Goal: Task Accomplishment & Management: Complete application form

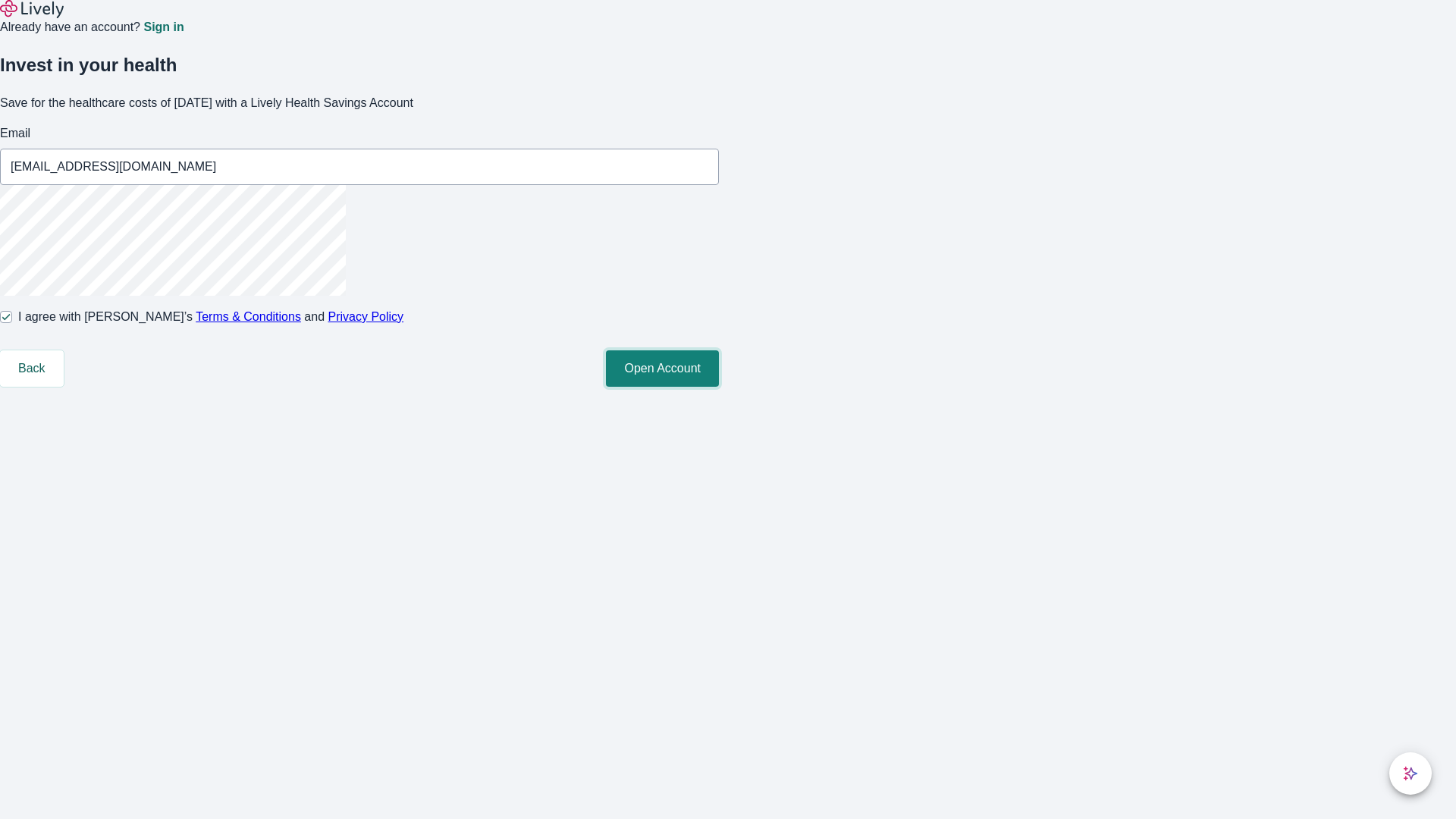
click at [719, 387] on button "Open Account" at bounding box center [662, 368] width 113 height 36
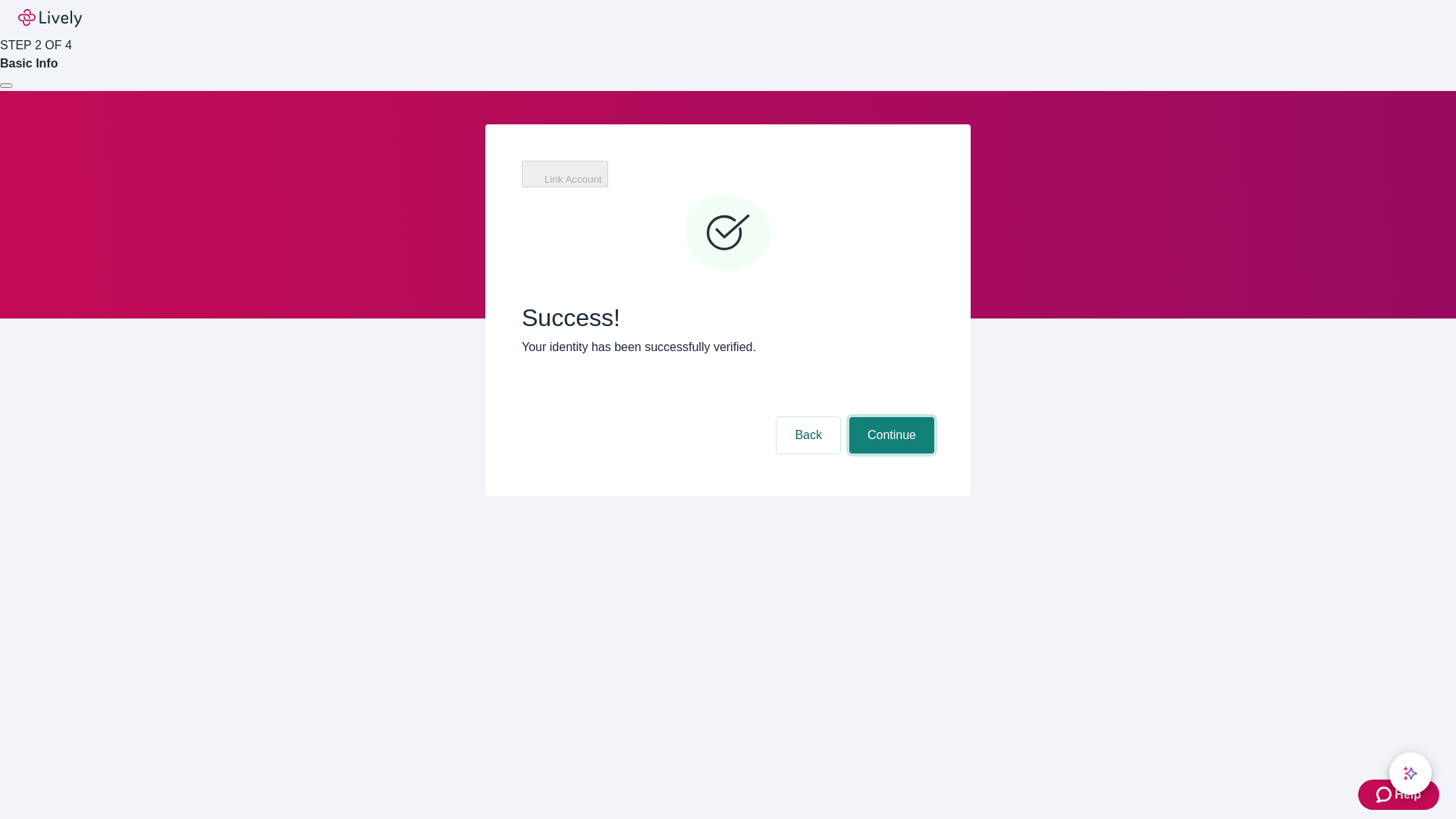
click at [889, 417] on button "Continue" at bounding box center [892, 435] width 85 height 36
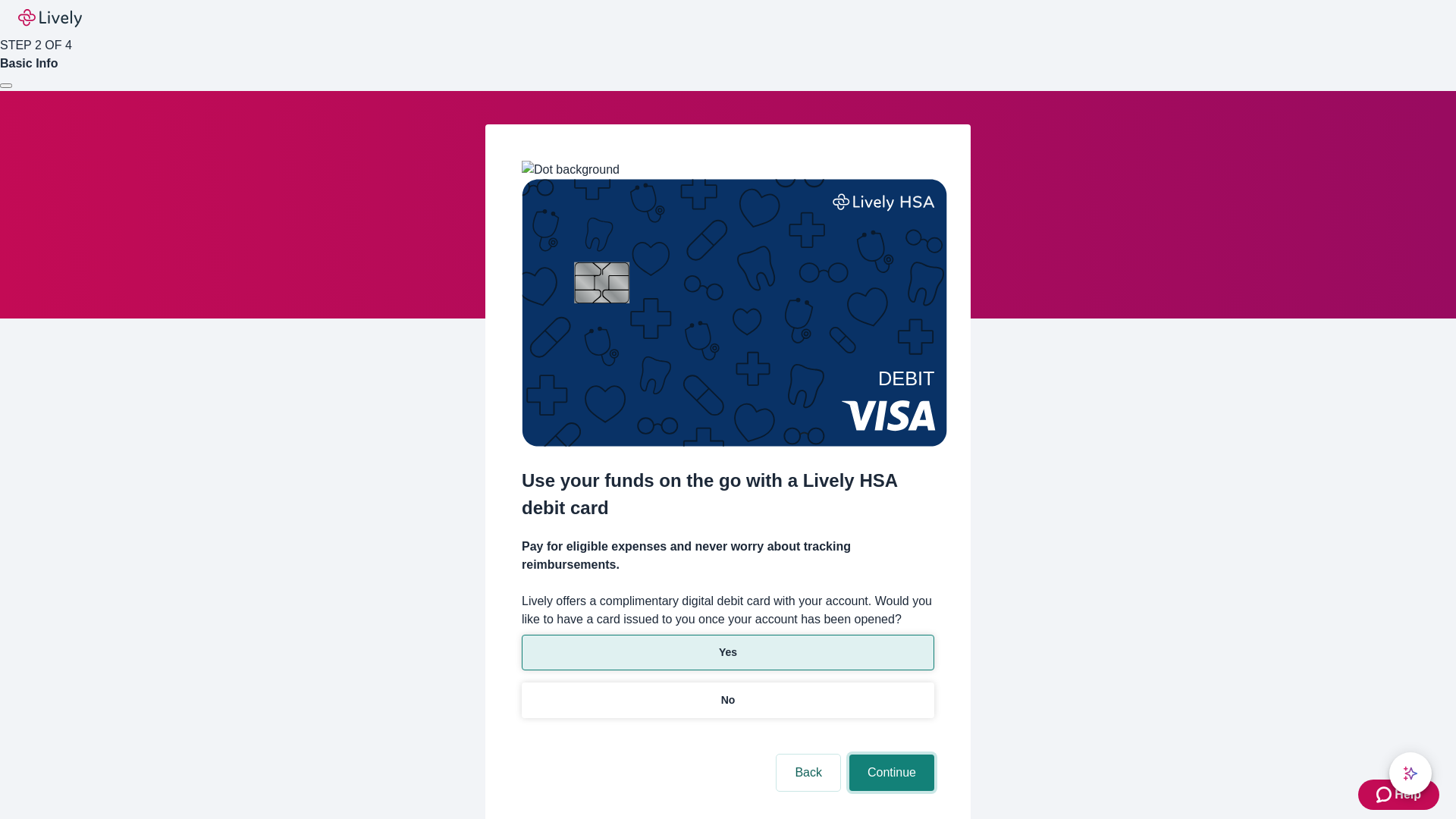
click at [889, 755] on button "Continue" at bounding box center [892, 773] width 85 height 36
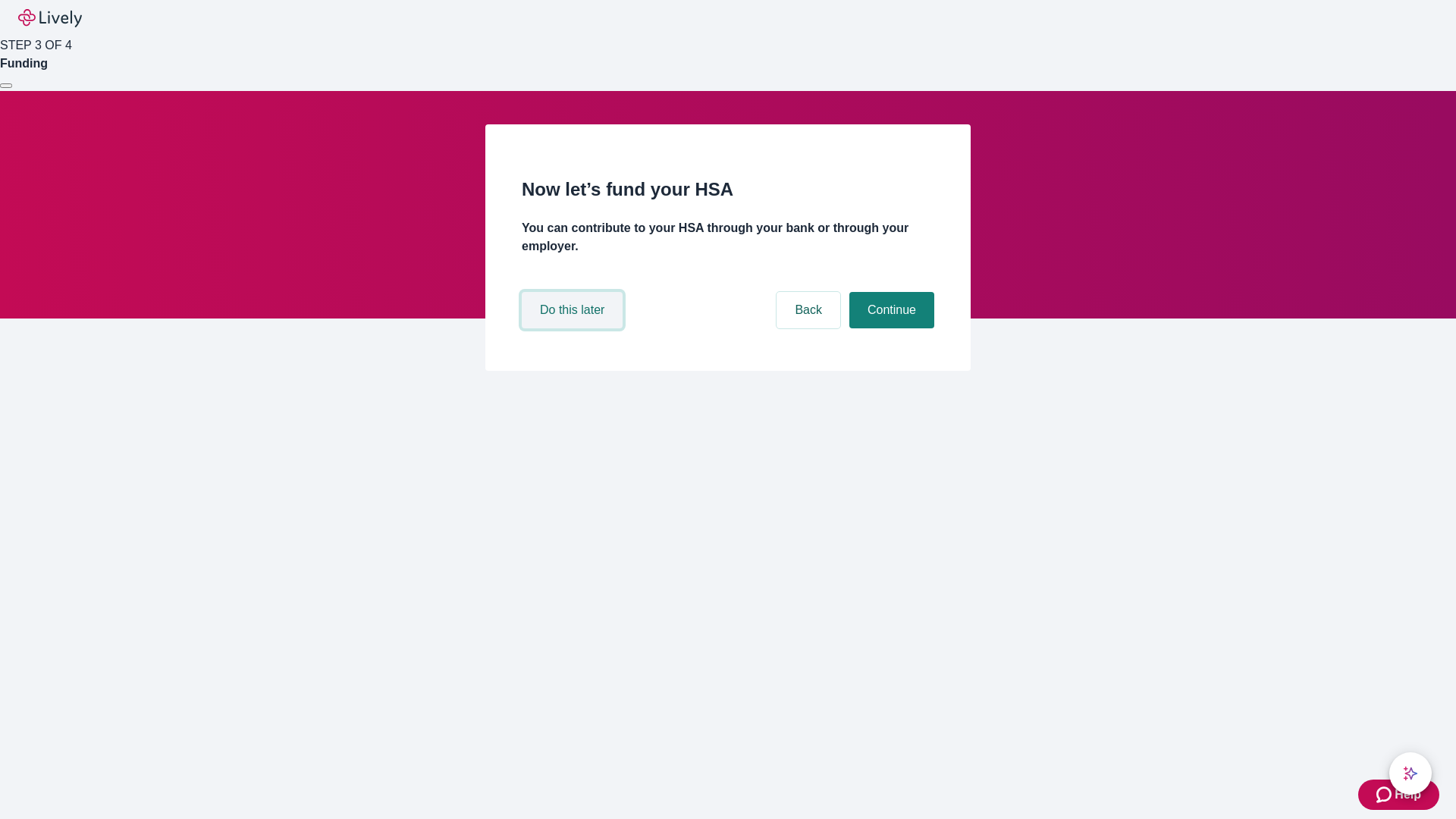
click at [574, 328] on button "Do this later" at bounding box center [572, 310] width 101 height 36
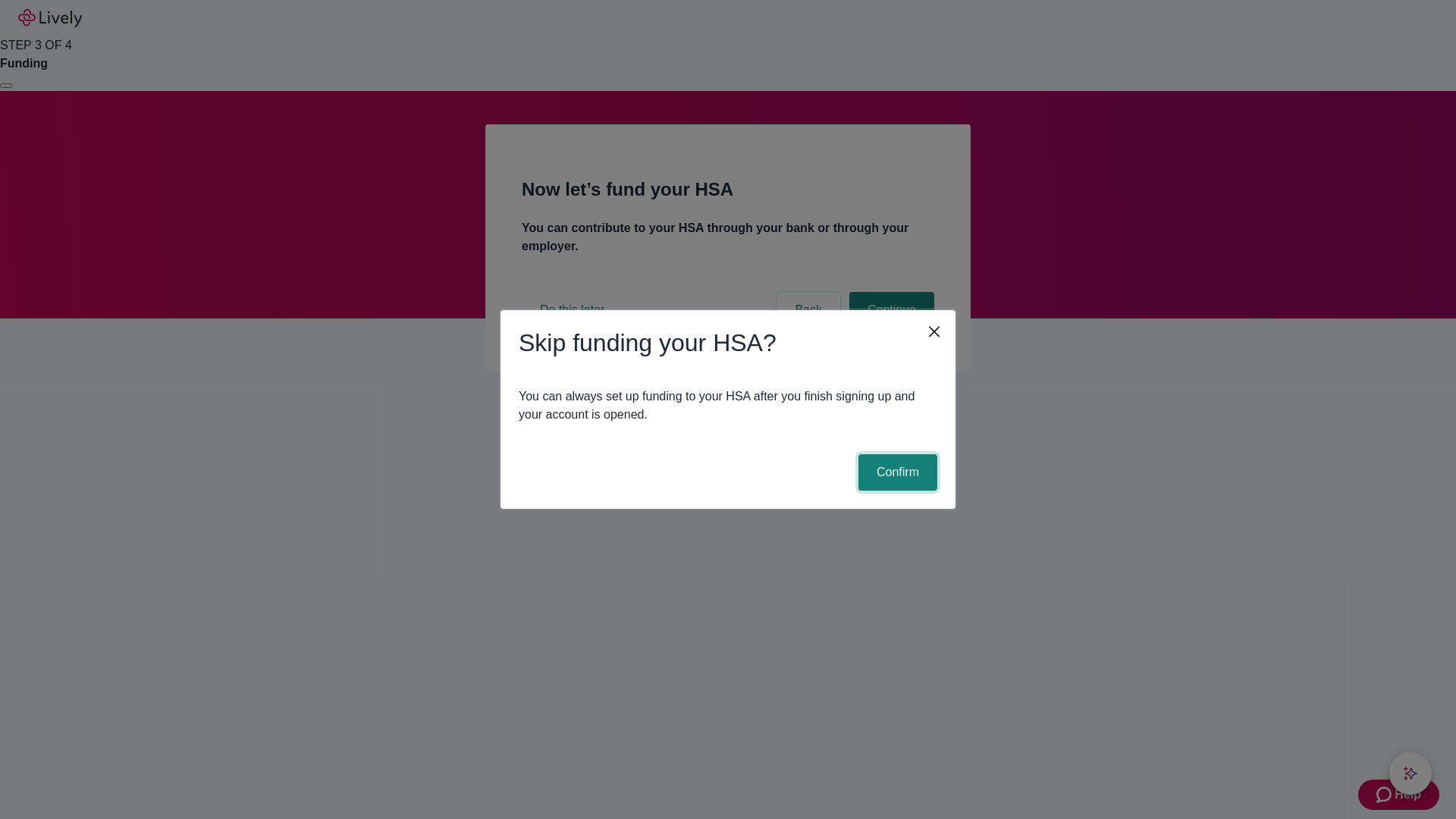
click at [896, 472] on button "Confirm" at bounding box center [898, 472] width 79 height 36
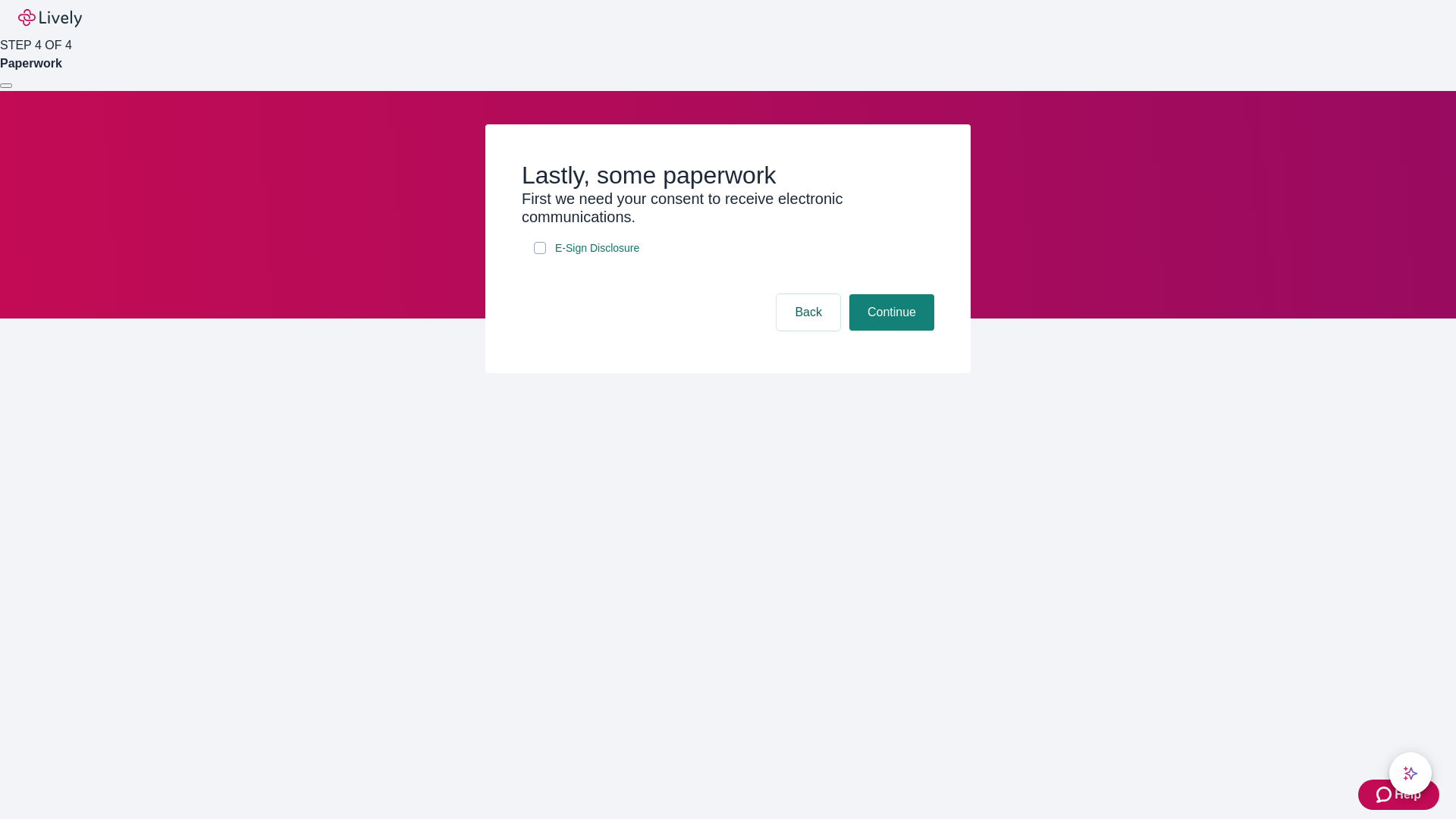
click at [540, 254] on input "E-Sign Disclosure" at bounding box center [539, 248] width 12 height 12
checkbox input "true"
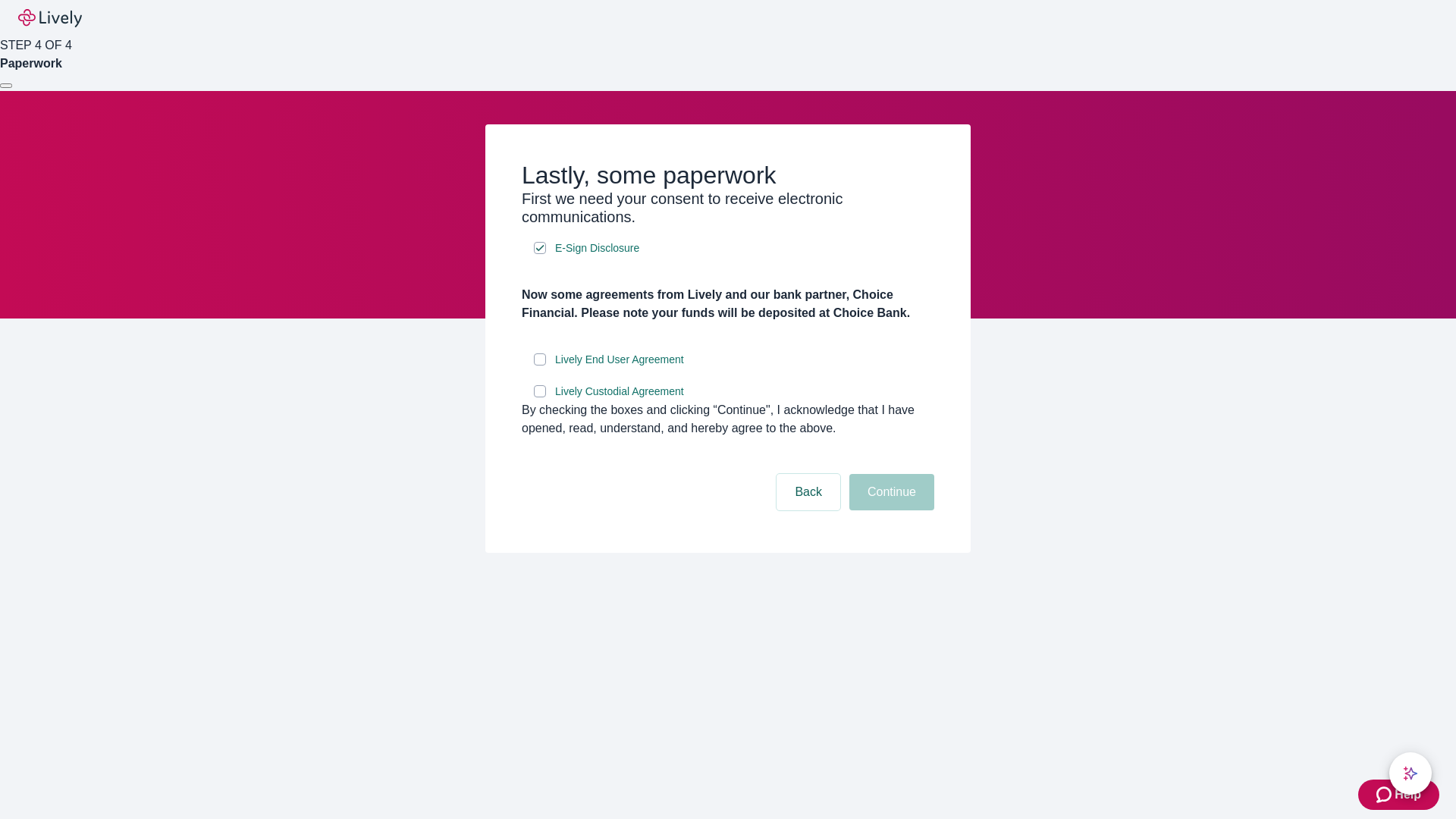
click at [540, 365] on input "Lively End User Agreement" at bounding box center [539, 359] width 12 height 12
checkbox input "true"
click at [540, 397] on input "Lively Custodial Agreement" at bounding box center [539, 391] width 12 height 12
checkbox input "true"
click at [889, 511] on button "Continue" at bounding box center [892, 492] width 85 height 36
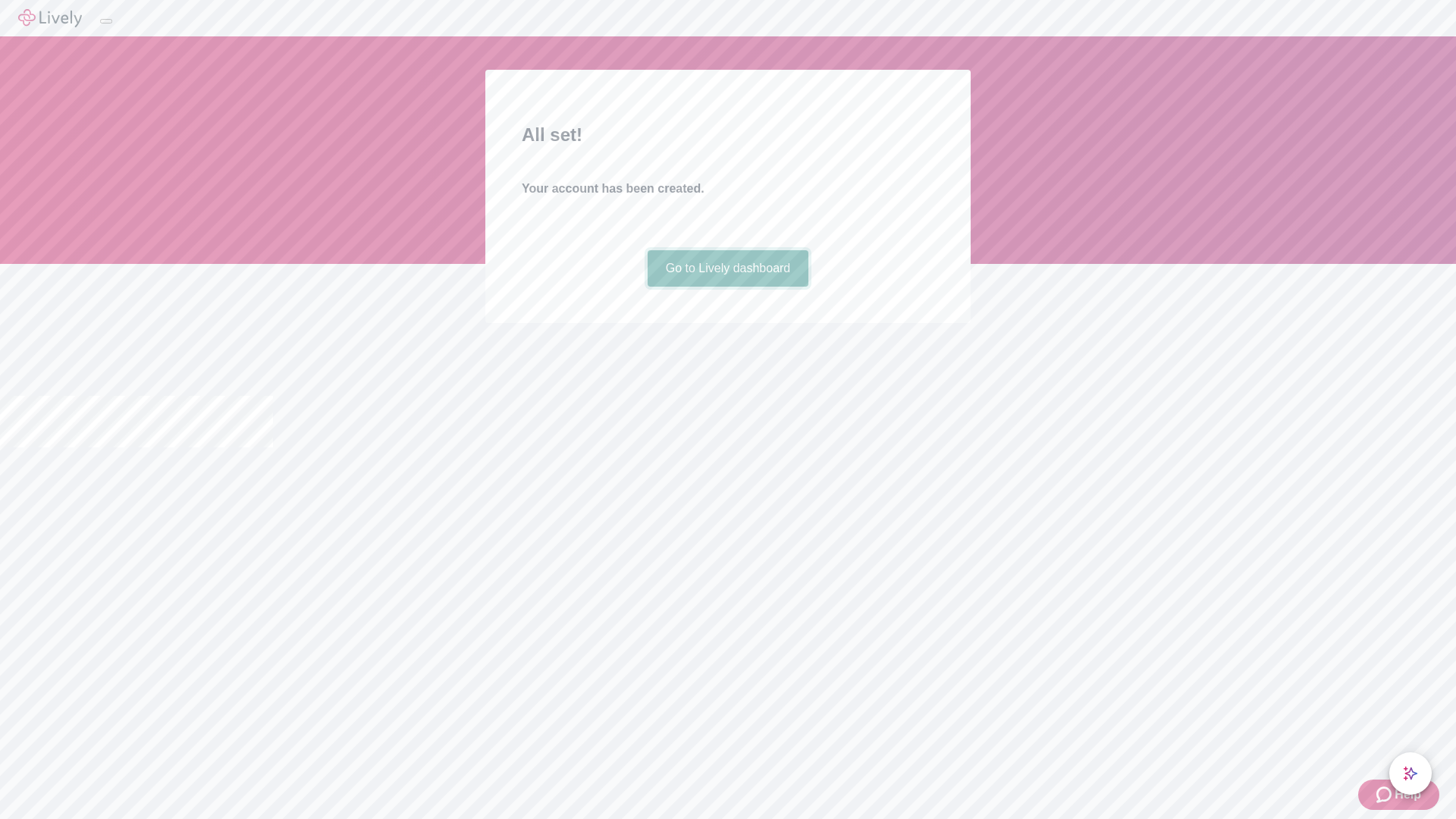
click at [728, 287] on link "Go to Lively dashboard" at bounding box center [728, 269] width 162 height 36
